Goal: Transaction & Acquisition: Purchase product/service

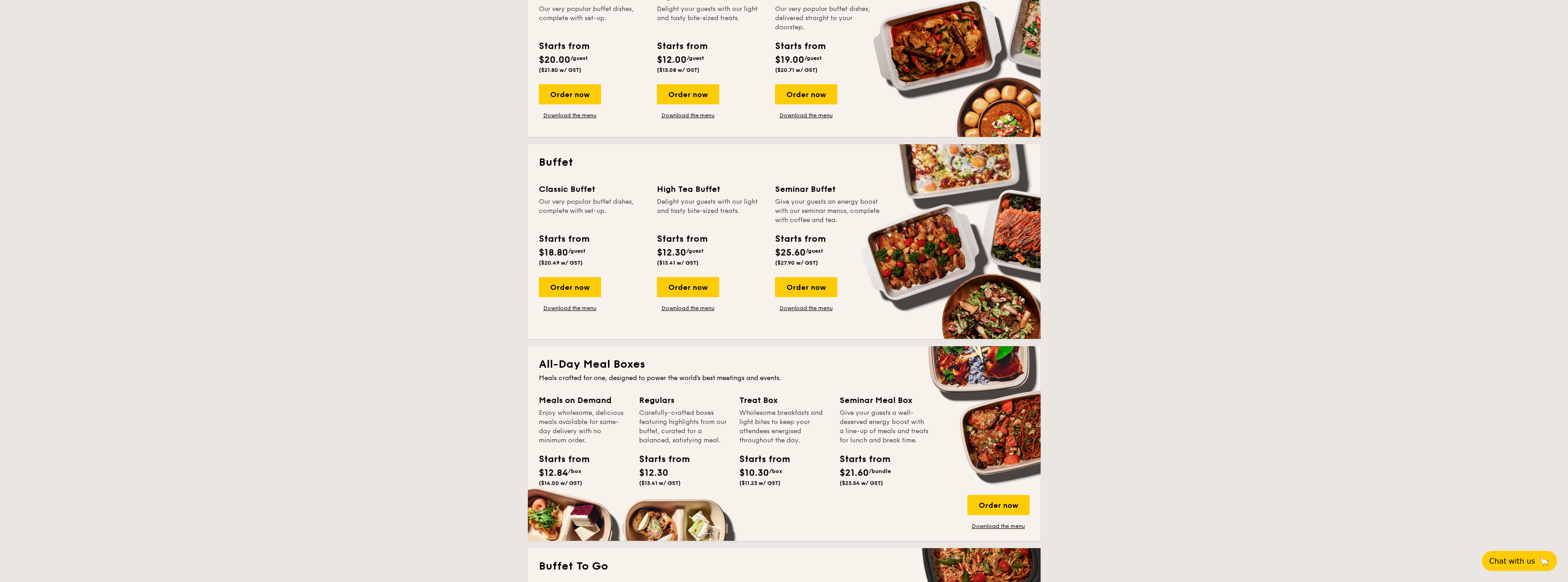
scroll to position [275, 0]
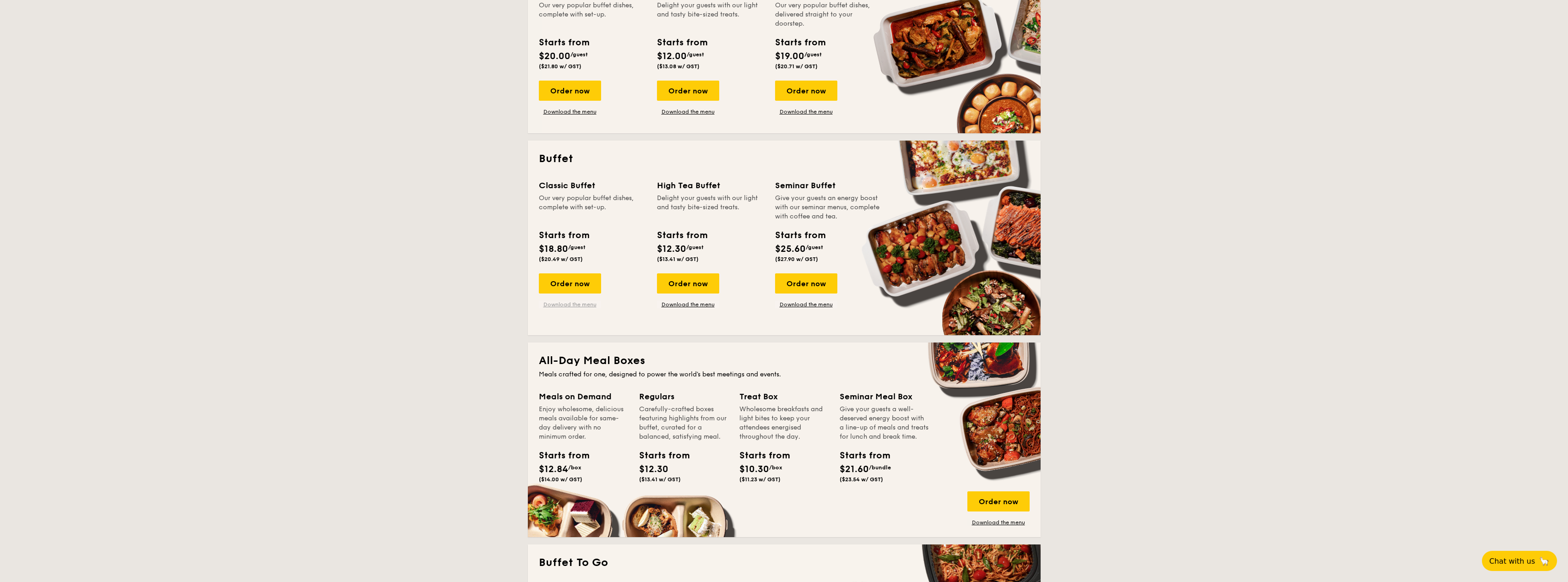
click at [572, 303] on link "Download the menu" at bounding box center [570, 304] width 62 height 7
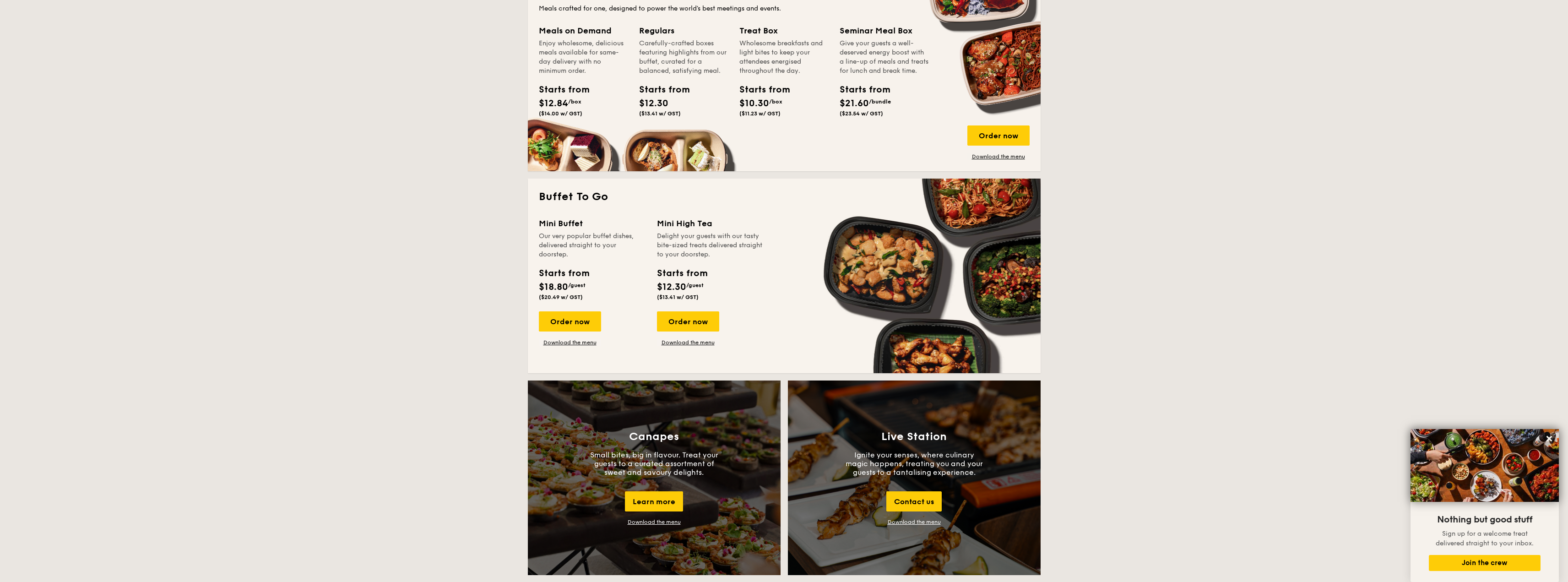
scroll to position [641, 0]
click at [678, 344] on link "Download the menu" at bounding box center [688, 342] width 62 height 7
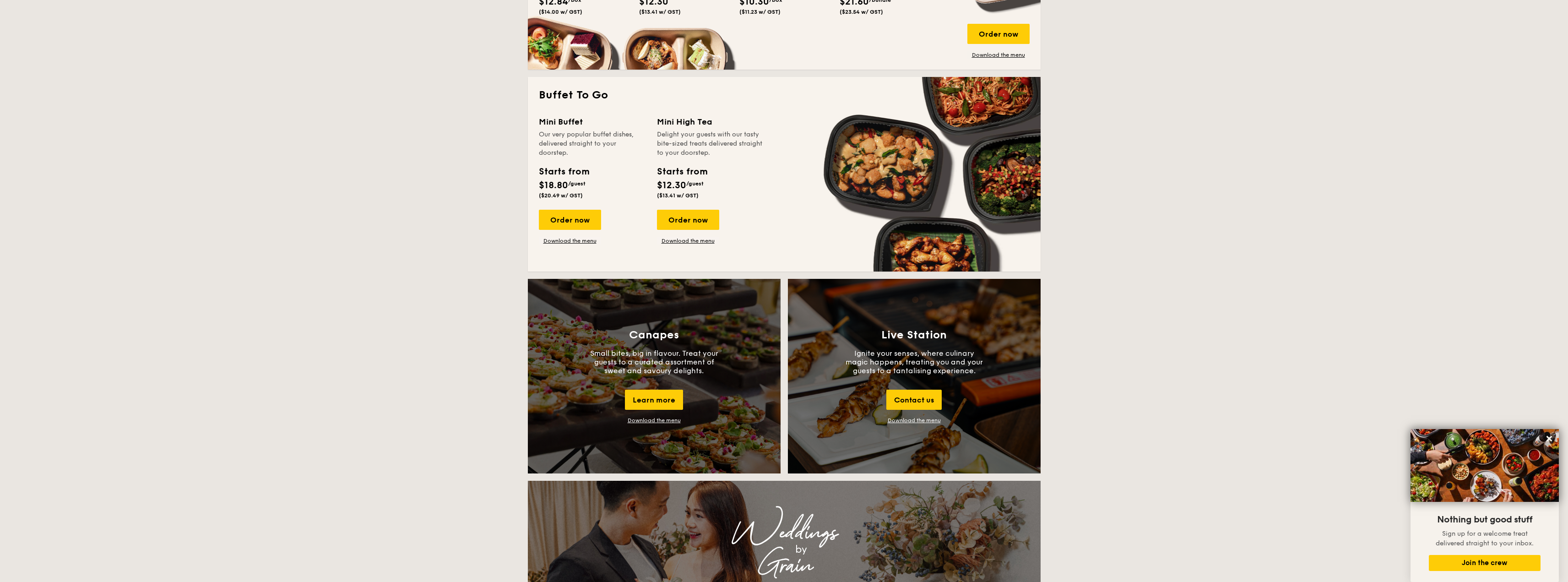
scroll to position [732, 0]
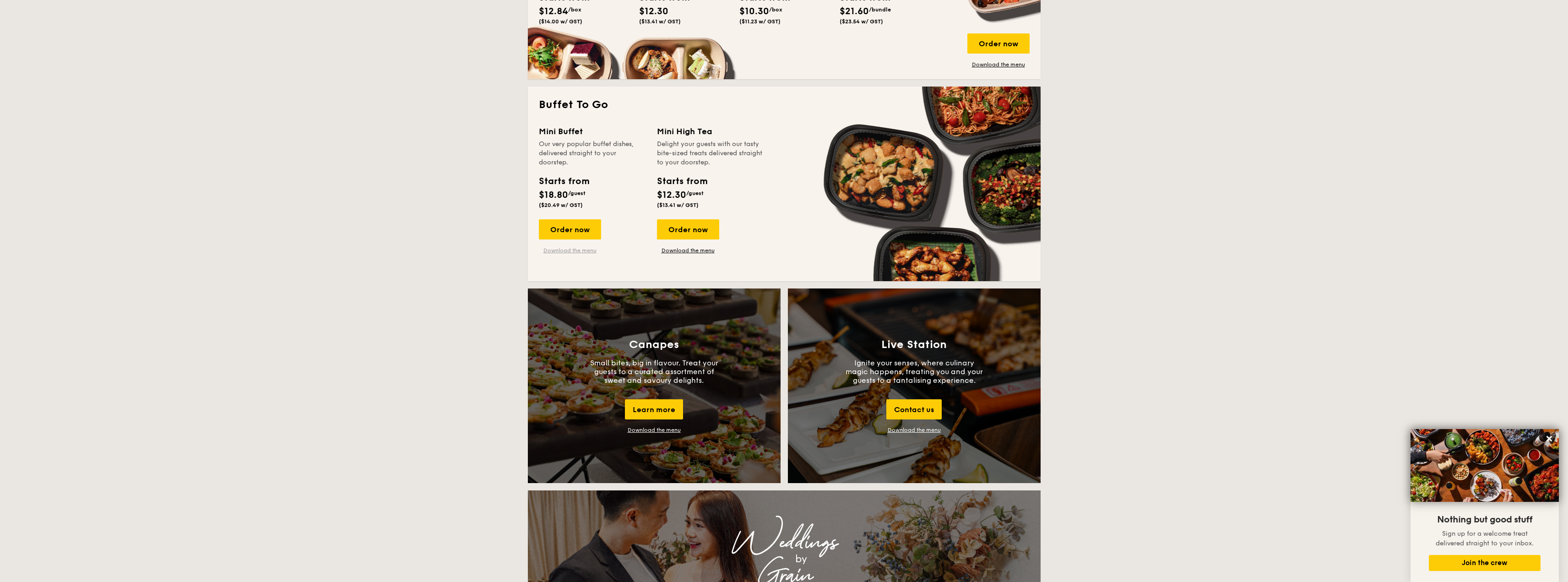
click at [573, 252] on link "Download the menu" at bounding box center [570, 250] width 62 height 7
click at [687, 249] on link "Download the menu" at bounding box center [688, 250] width 62 height 7
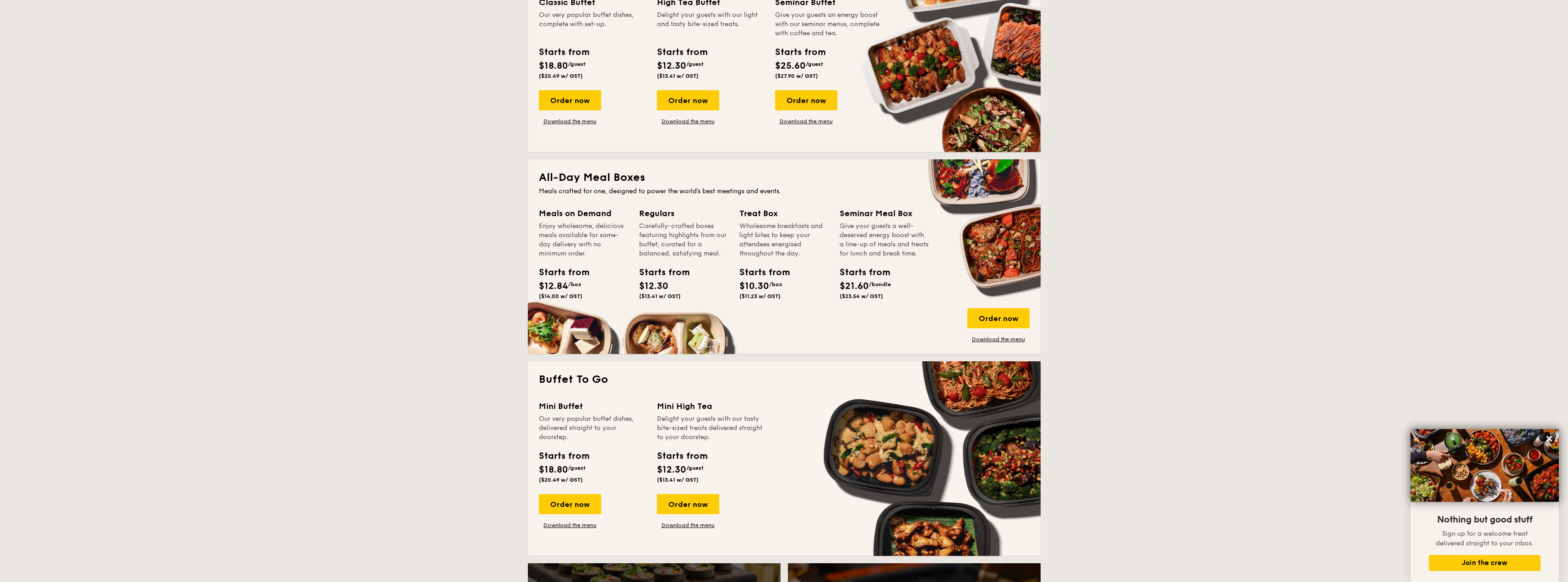
scroll to position [320, 0]
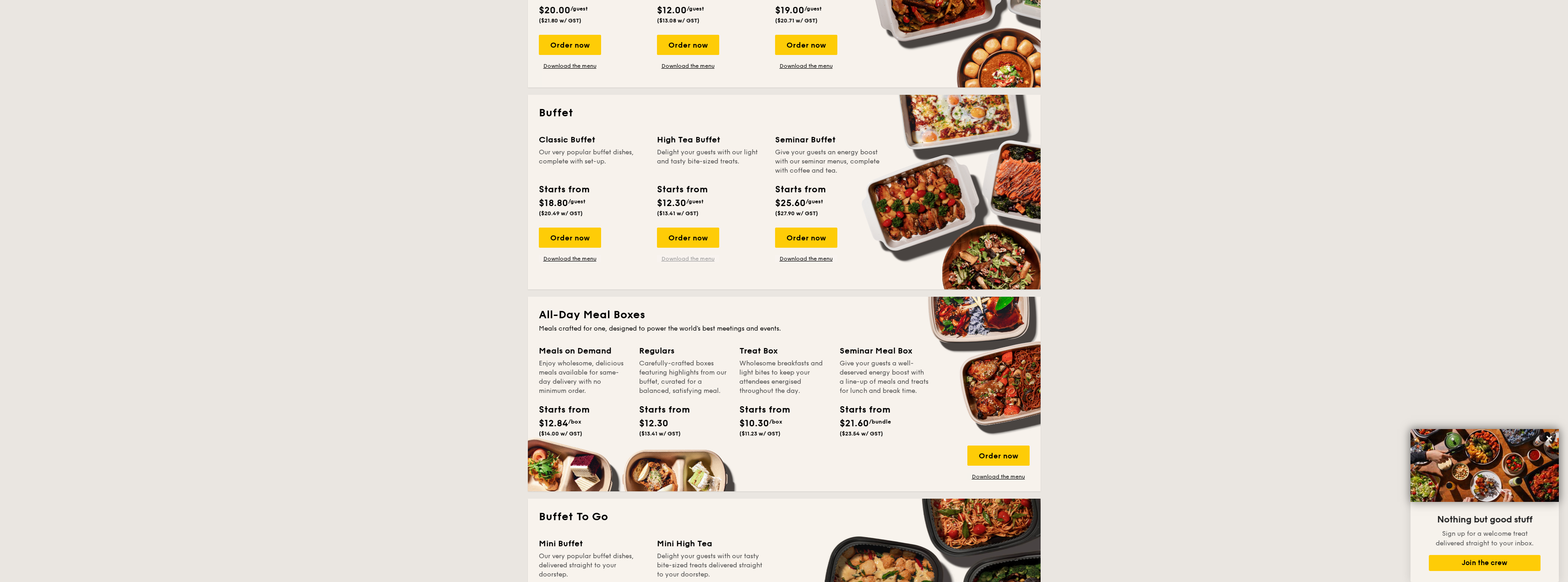
click at [677, 256] on link "Download the menu" at bounding box center [688, 259] width 62 height 7
click at [576, 261] on link "Download the menu" at bounding box center [570, 259] width 62 height 7
click at [564, 261] on link "Download the menu" at bounding box center [570, 259] width 62 height 7
click at [562, 229] on div "Order now" at bounding box center [570, 237] width 62 height 20
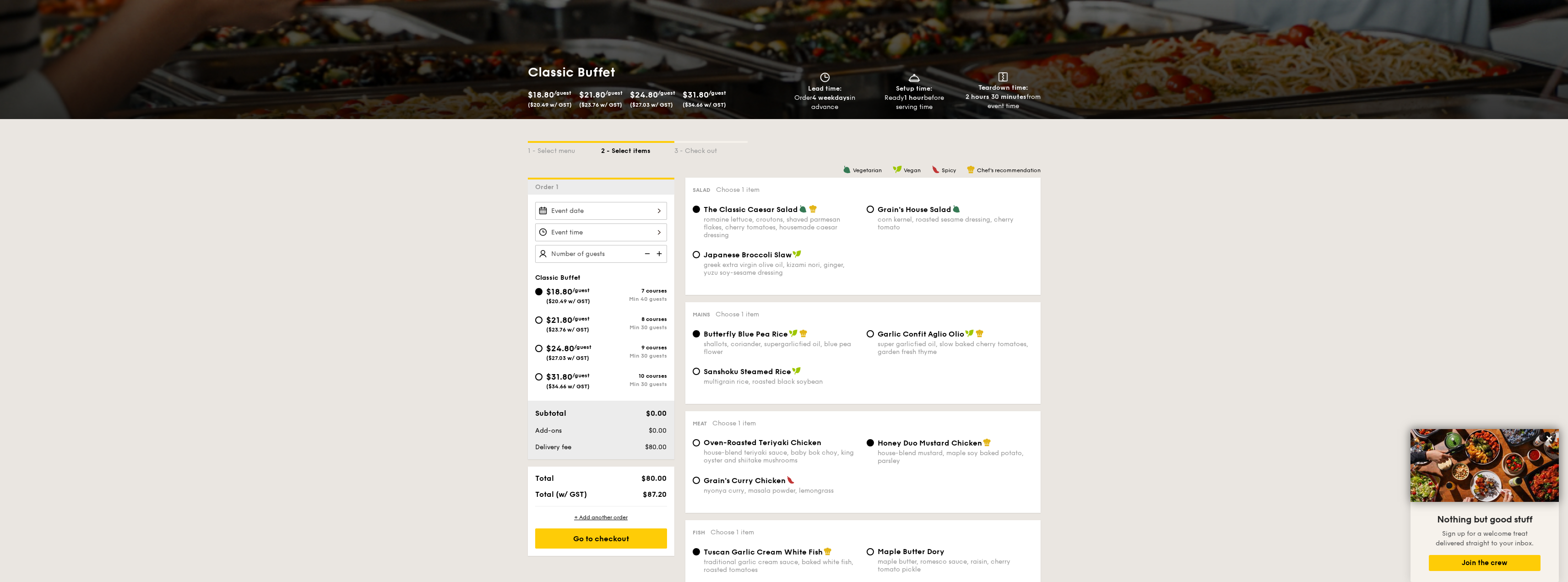
scroll to position [91, 0]
